Goal: Task Accomplishment & Management: Complete application form

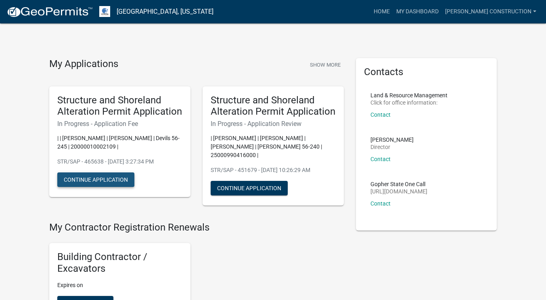
click at [96, 187] on button "Continue Application" at bounding box center [95, 179] width 77 height 15
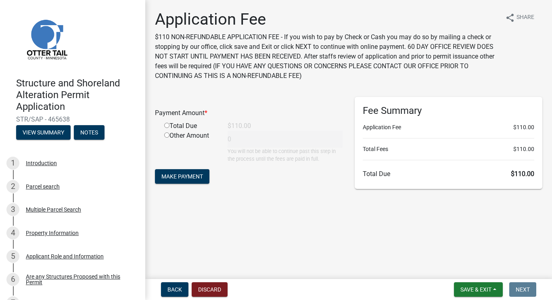
click at [165, 125] on input "radio" at bounding box center [166, 125] width 5 height 5
radio input "true"
type input "110"
click at [184, 175] on span "Make Payment" at bounding box center [182, 176] width 42 height 6
